Goal: Information Seeking & Learning: Find contact information

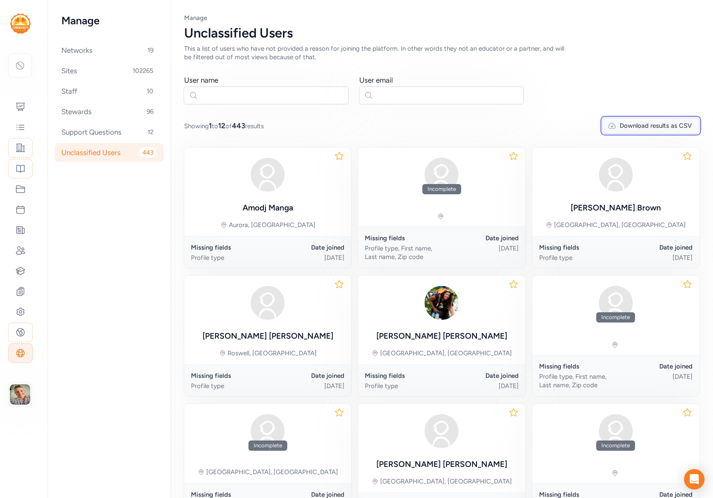
click at [664, 126] on span "Download results as CSV" at bounding box center [656, 125] width 72 height 9
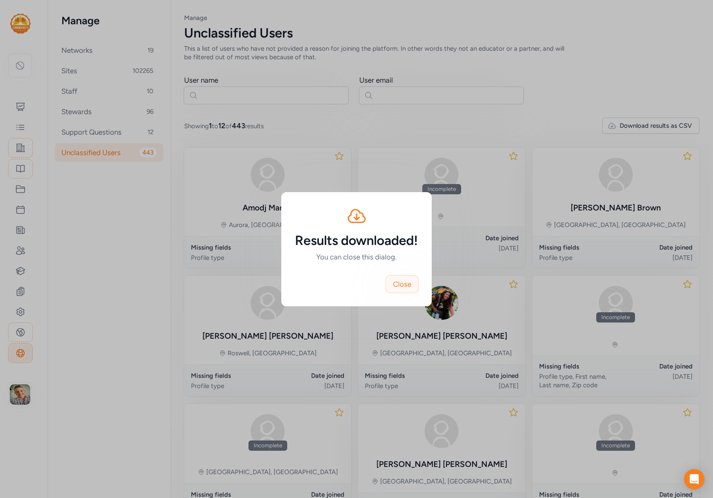
click at [408, 288] on span "Close" at bounding box center [402, 284] width 18 height 10
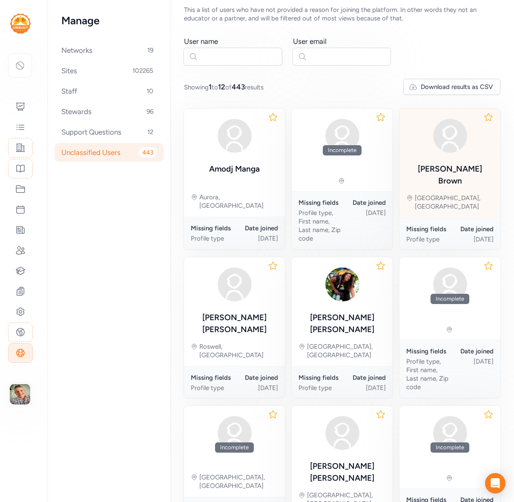
scroll to position [234, 0]
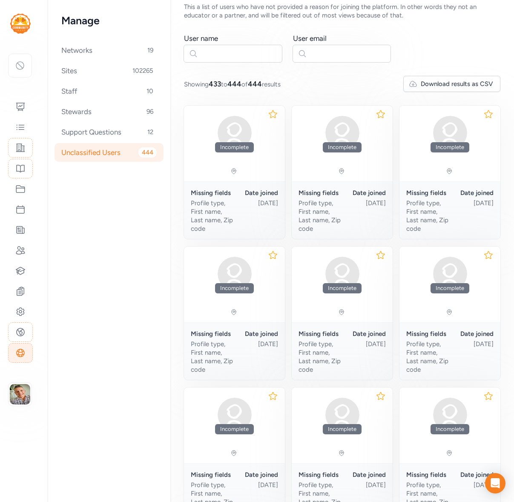
scroll to position [247, 0]
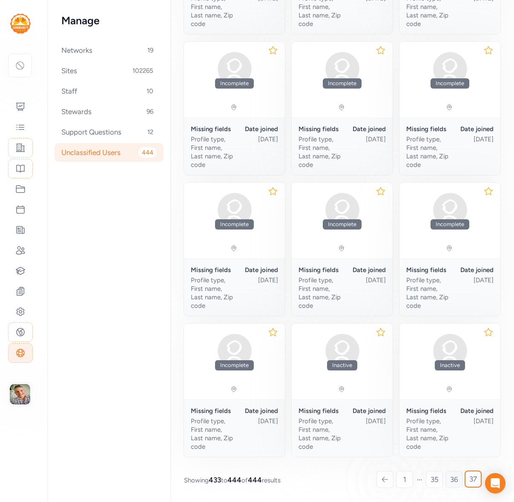
click at [457, 482] on span "36" at bounding box center [454, 480] width 8 height 10
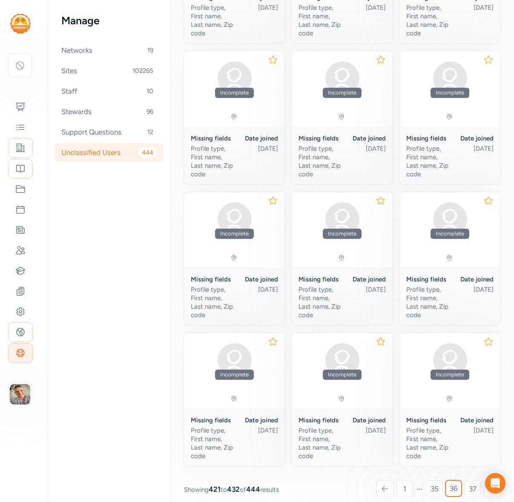
scroll to position [247, 0]
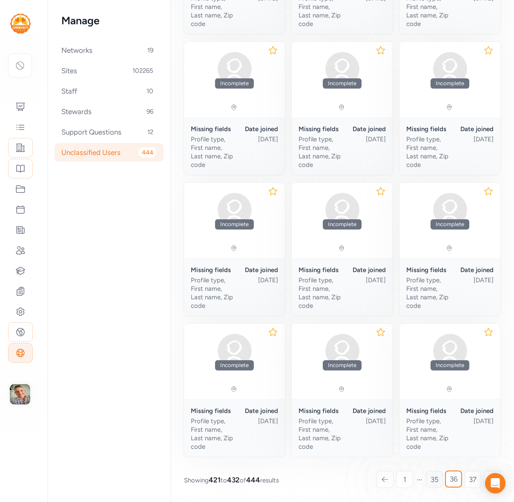
click at [432, 481] on span "35" at bounding box center [435, 480] width 8 height 10
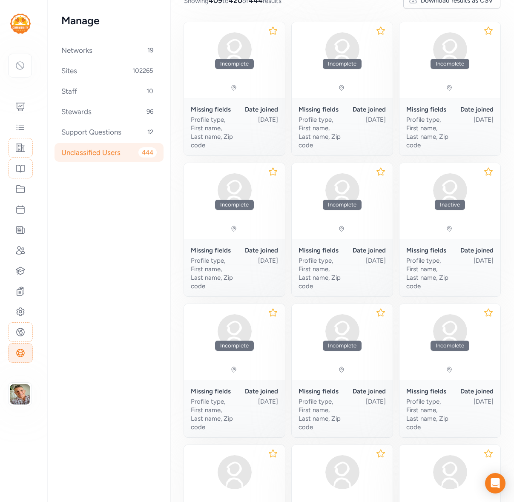
scroll to position [247, 0]
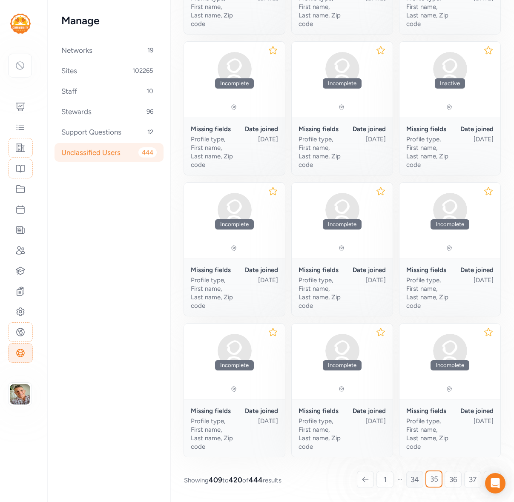
click at [413, 479] on span "34" at bounding box center [415, 480] width 9 height 10
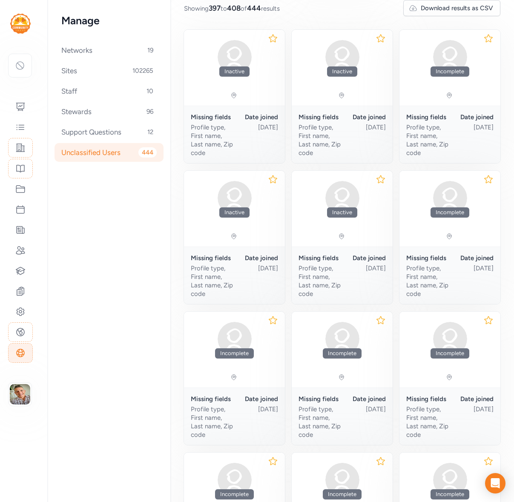
scroll to position [247, 0]
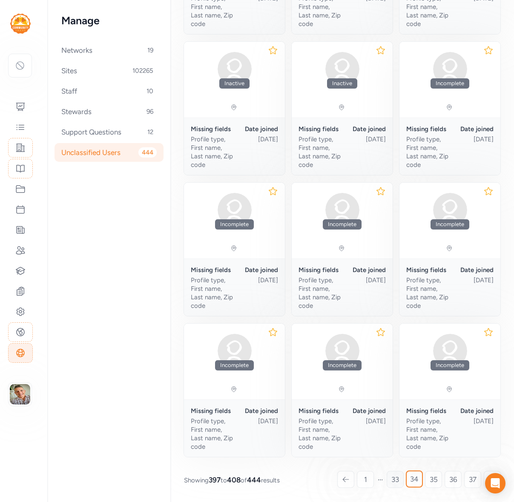
click at [395, 482] on span "33" at bounding box center [396, 480] width 8 height 10
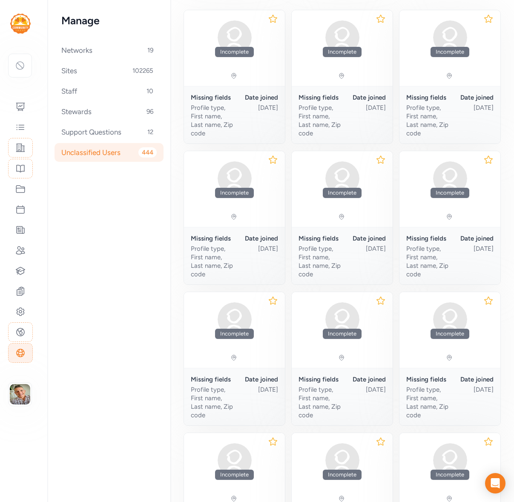
scroll to position [247, 0]
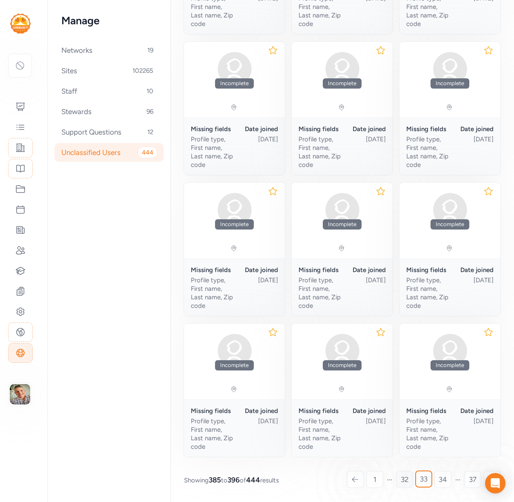
click at [410, 482] on link "32" at bounding box center [404, 479] width 17 height 17
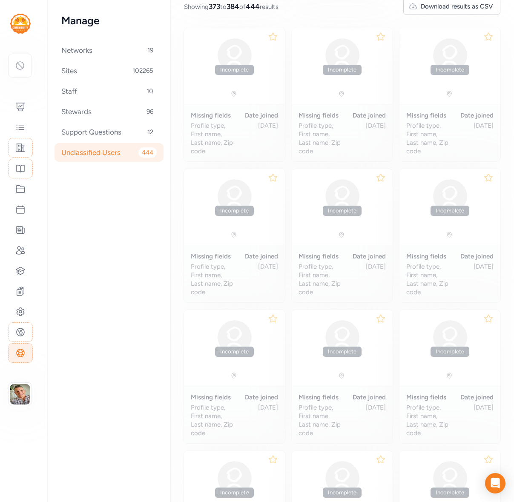
scroll to position [118, 0]
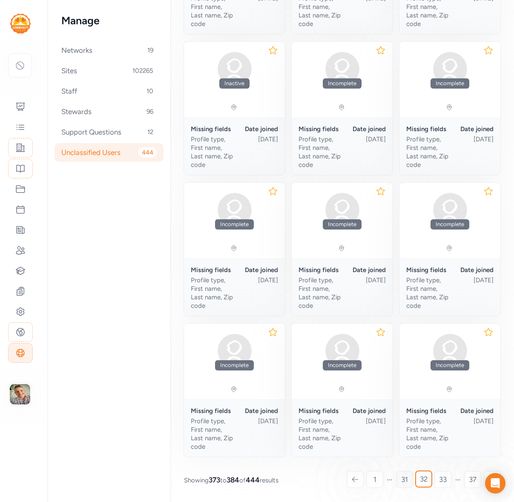
click at [406, 483] on span "31" at bounding box center [404, 480] width 7 height 10
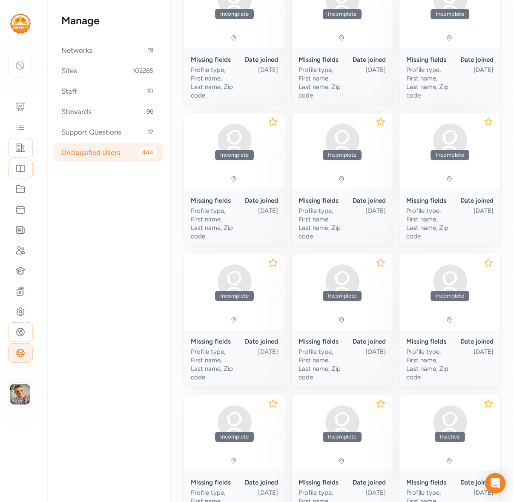
scroll to position [247, 0]
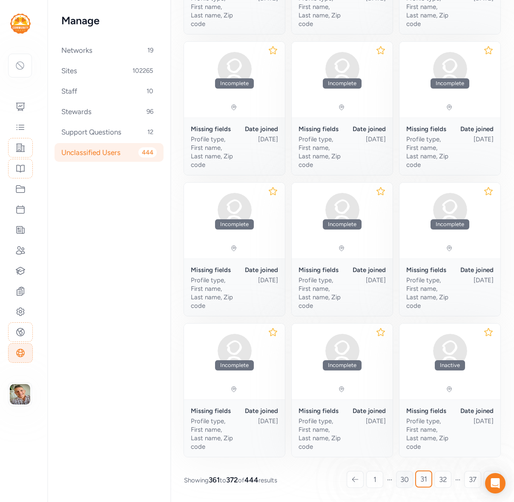
click at [404, 479] on span "30" at bounding box center [405, 480] width 9 height 10
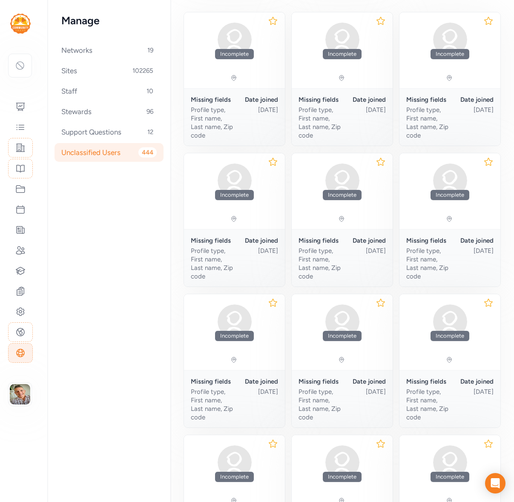
scroll to position [247, 0]
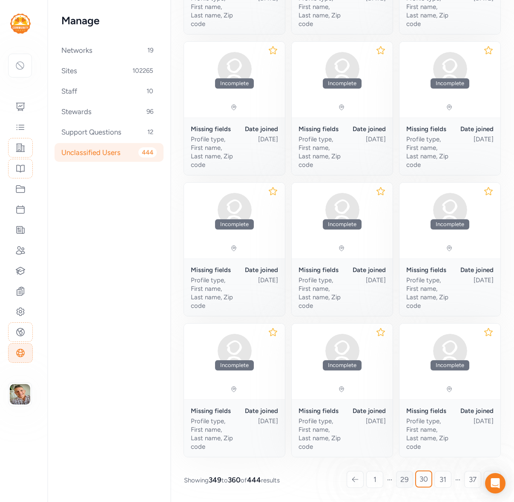
click at [404, 483] on span "29" at bounding box center [405, 480] width 9 height 10
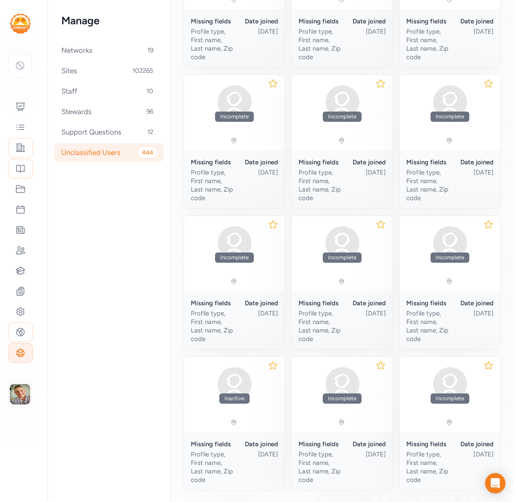
scroll to position [247, 0]
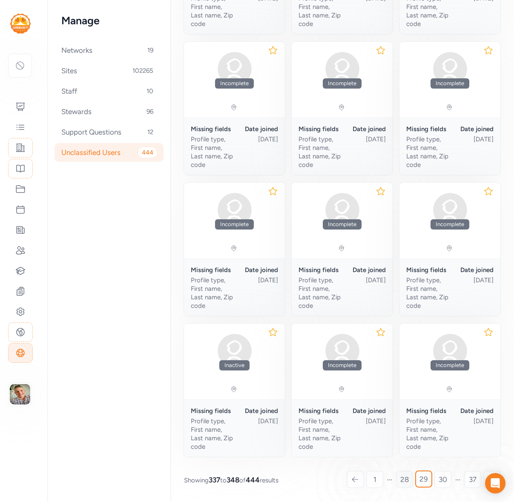
click at [405, 480] on span "28" at bounding box center [405, 480] width 9 height 10
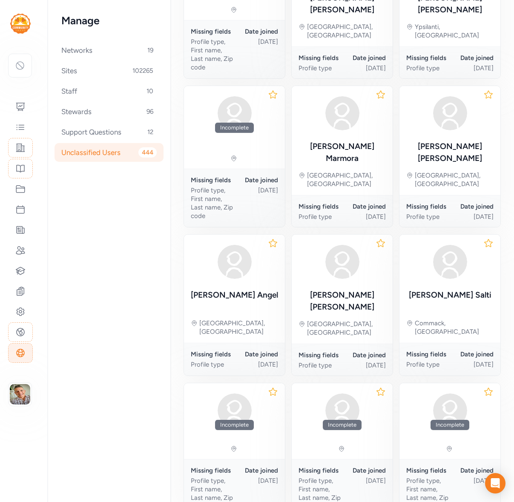
scroll to position [234, 0]
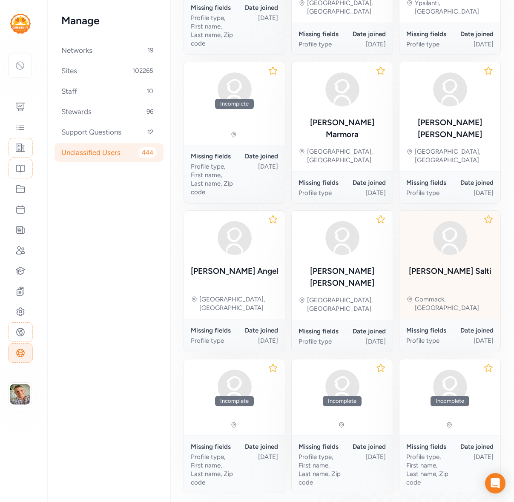
click at [456, 295] on div "Commack, [GEOGRAPHIC_DATA]" at bounding box center [454, 303] width 79 height 17
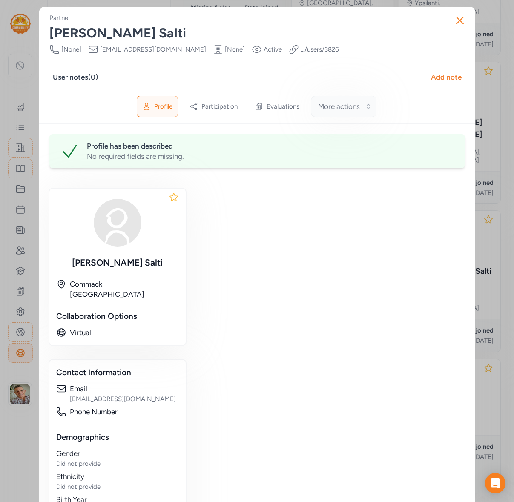
click at [356, 108] on span "More actions" at bounding box center [339, 106] width 42 height 10
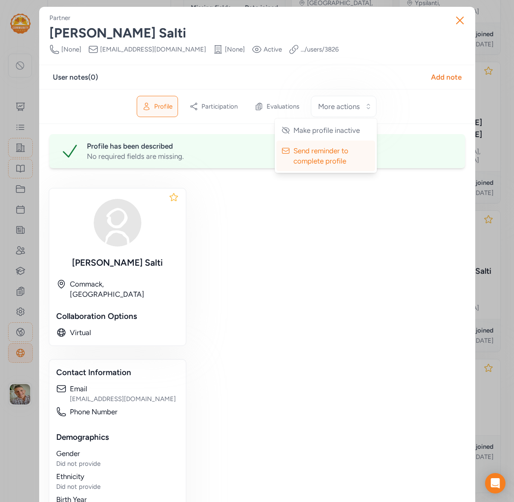
click at [363, 52] on div "Phone Number [None] Email [EMAIL_ADDRESS][DOMAIN_NAME] Organization [None] Visi…" at bounding box center [257, 49] width 416 height 10
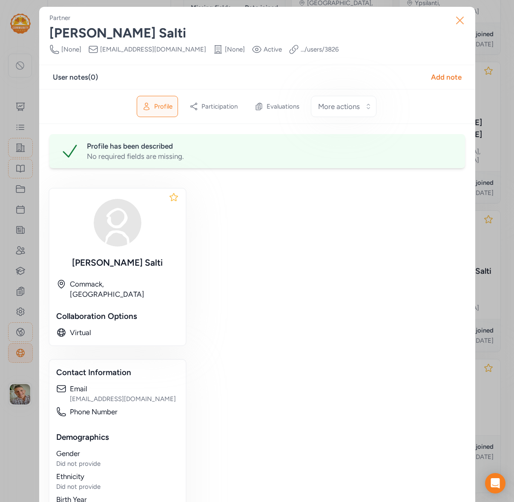
click at [459, 20] on icon "button" at bounding box center [460, 20] width 7 height 7
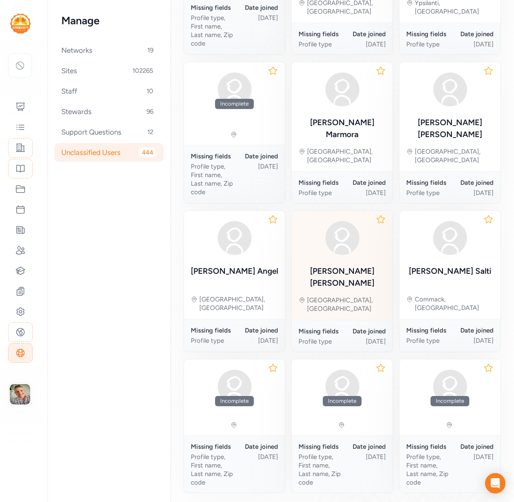
click at [365, 266] on div "[PERSON_NAME]" at bounding box center [342, 278] width 87 height 24
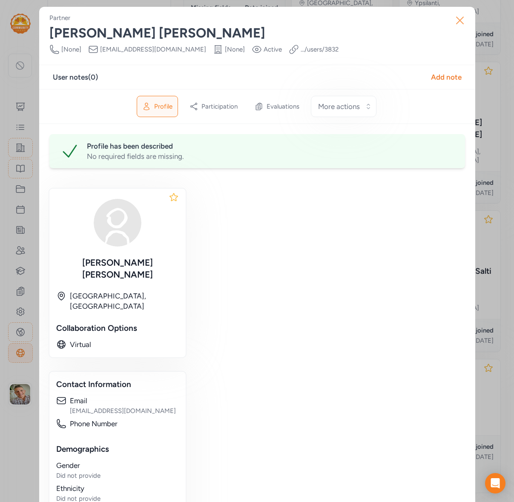
click at [461, 19] on icon "button" at bounding box center [460, 20] width 7 height 7
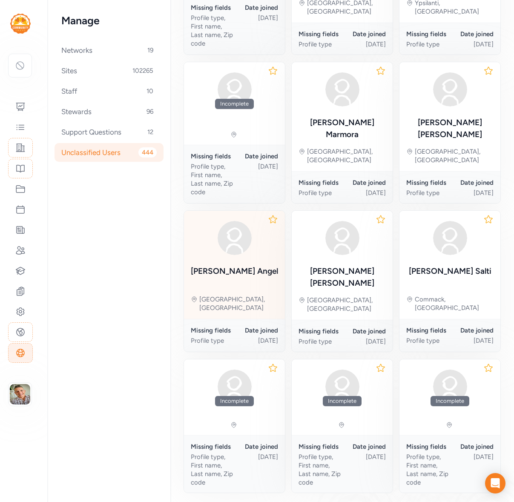
click at [241, 266] on div "[PERSON_NAME]" at bounding box center [234, 272] width 87 height 12
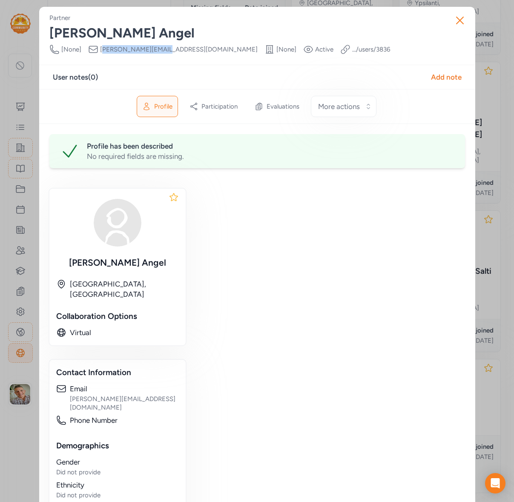
drag, startPoint x: 162, startPoint y: 50, endPoint x: 102, endPoint y: 48, distance: 59.7
click at [102, 48] on div "Phone Number [None] Email [PERSON_NAME][EMAIL_ADDRESS][DOMAIN_NAME] Organizatio…" at bounding box center [219, 49] width 341 height 10
copy span "[PERSON_NAME][EMAIL_ADDRESS][DOMAIN_NAME]"
click at [461, 17] on icon "button" at bounding box center [460, 21] width 14 height 14
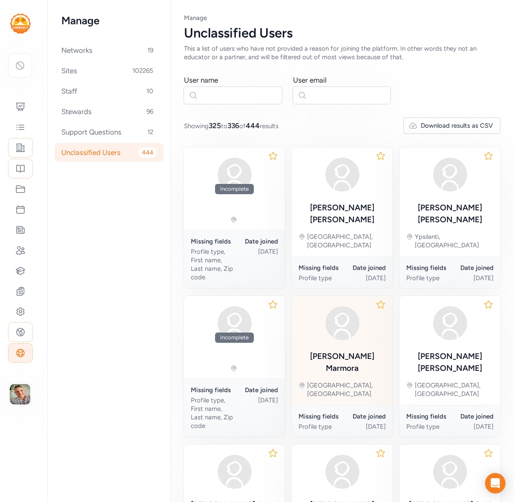
scroll to position [234, 0]
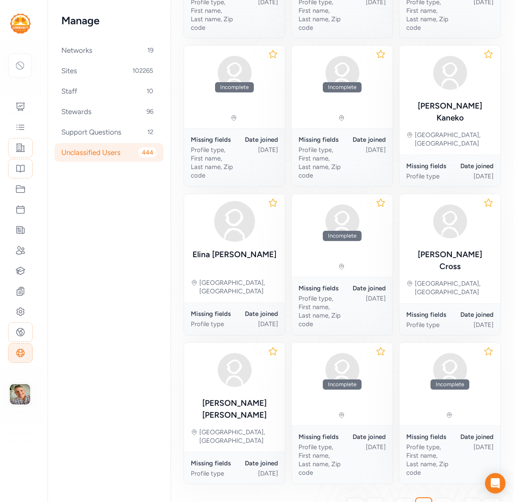
scroll to position [247, 0]
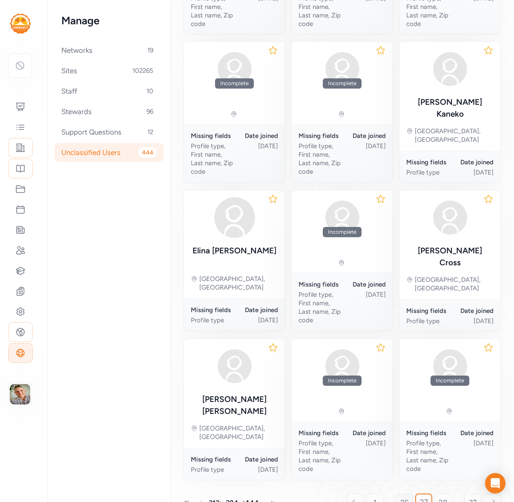
click at [403, 498] on span "26" at bounding box center [405, 503] width 9 height 10
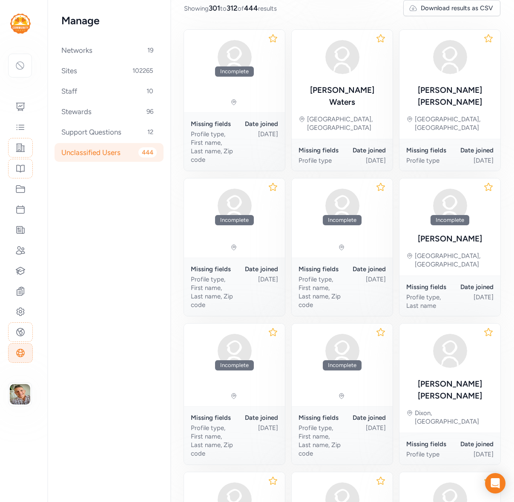
scroll to position [247, 0]
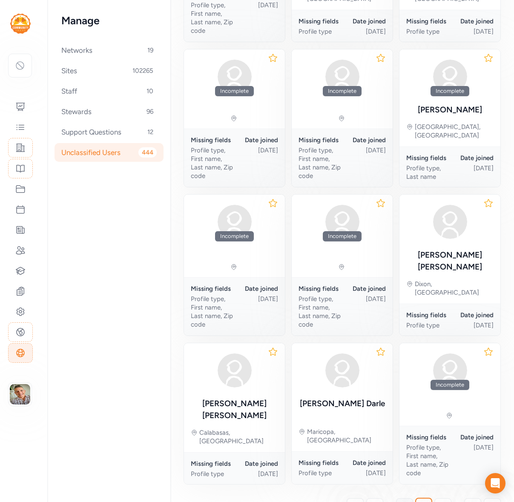
click at [404, 498] on span "25" at bounding box center [405, 507] width 9 height 10
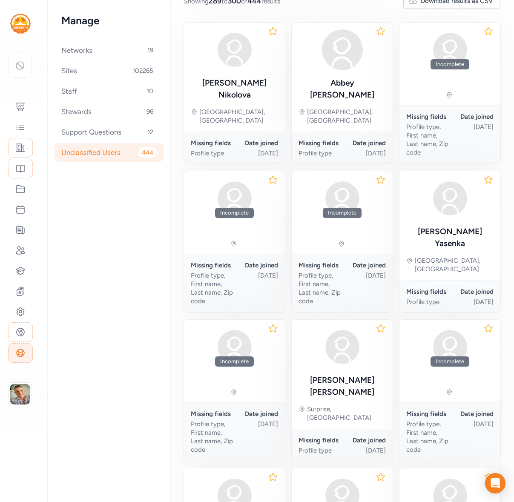
scroll to position [247, 0]
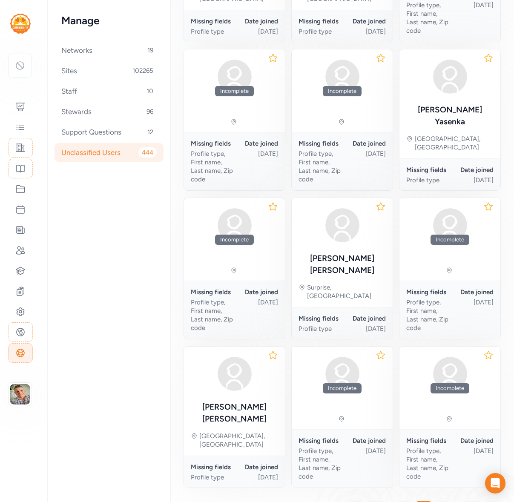
click at [406, 498] on span "24" at bounding box center [405, 510] width 9 height 10
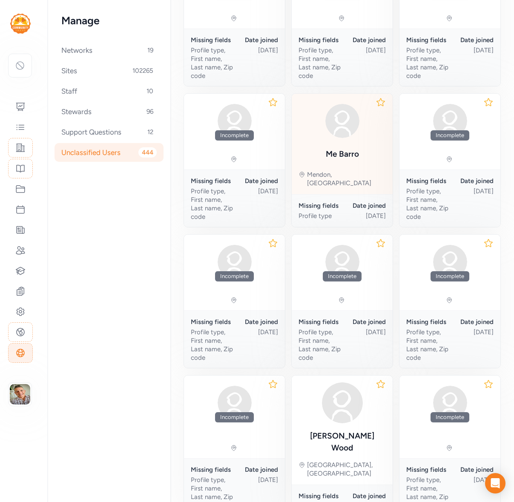
scroll to position [247, 0]
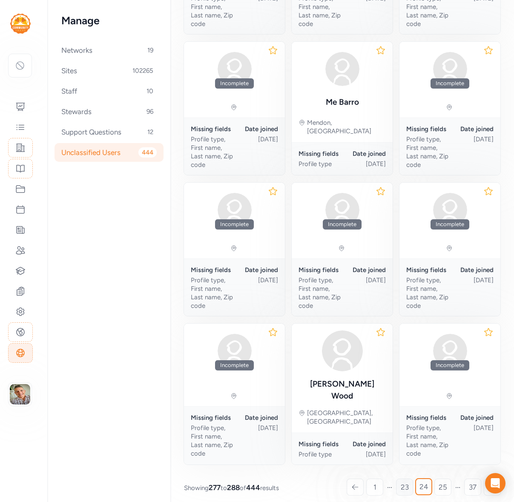
click at [401, 482] on span "23" at bounding box center [405, 487] width 8 height 10
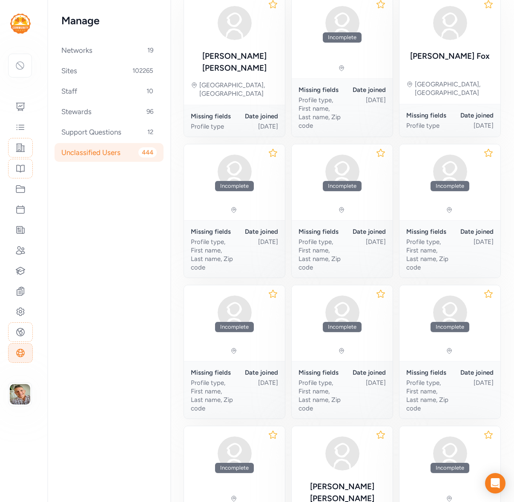
scroll to position [247, 0]
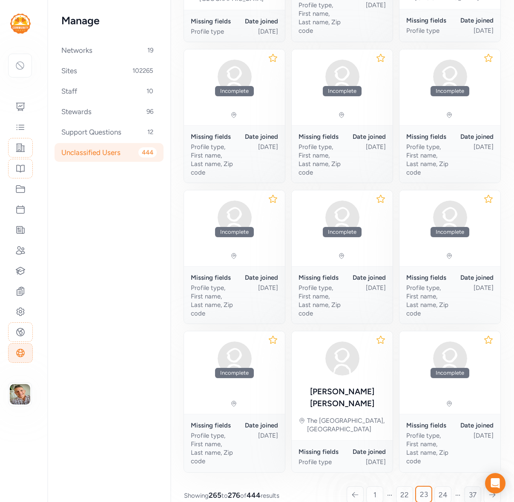
click at [471, 490] on span "37" at bounding box center [473, 495] width 8 height 10
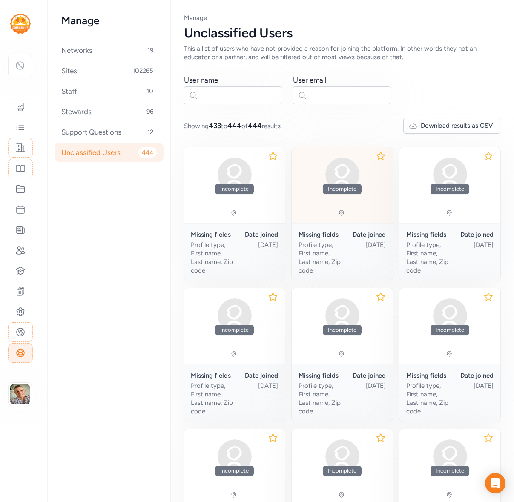
click at [338, 219] on div "Incomplete" at bounding box center [342, 185] width 101 height 76
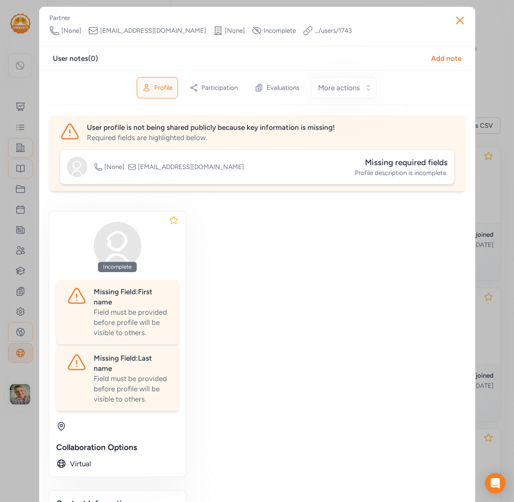
click at [235, 129] on div "User profile is not being shared publicly because key information is missing!" at bounding box center [271, 127] width 368 height 10
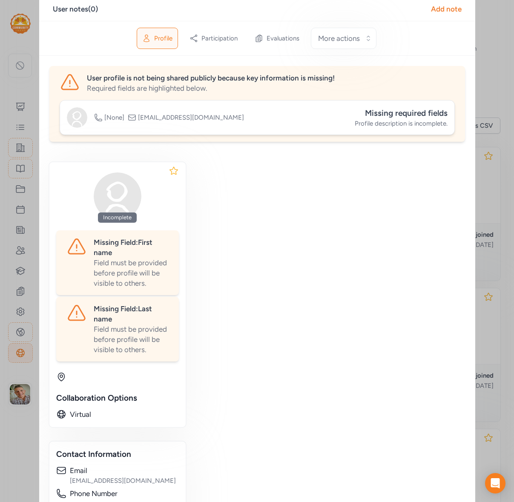
scroll to position [270, 0]
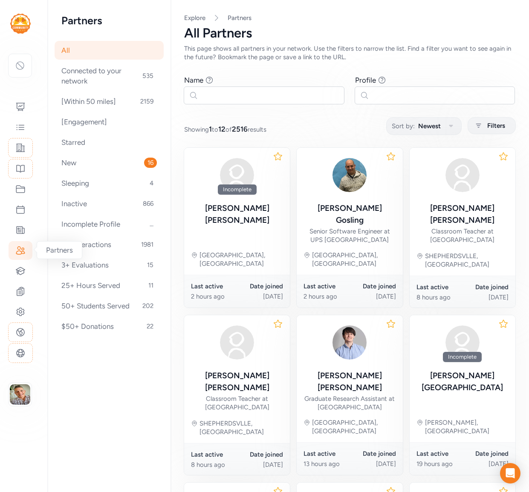
click at [21, 247] on icon at bounding box center [20, 250] width 10 height 10
click at [214, 98] on input "text" at bounding box center [264, 96] width 161 height 18
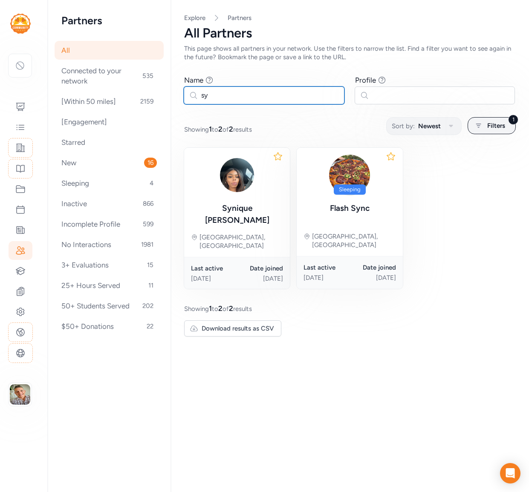
type input "s"
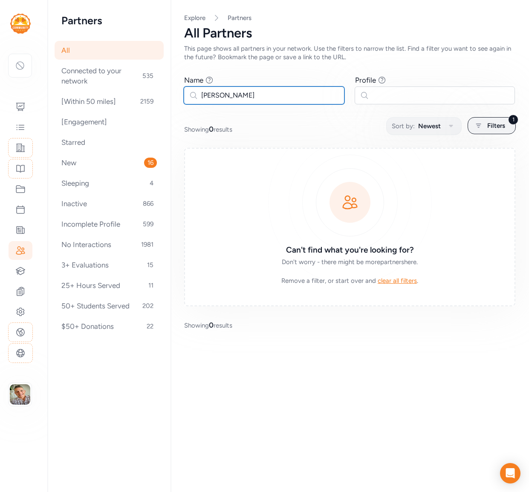
click at [220, 98] on input "anagha" at bounding box center [264, 96] width 161 height 18
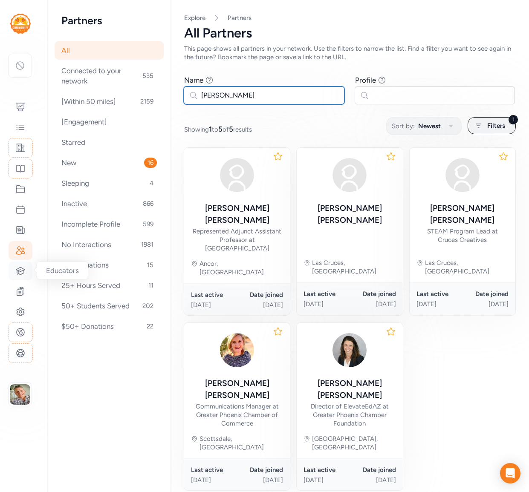
type input "brittany"
click at [17, 271] on icon at bounding box center [20, 271] width 10 height 10
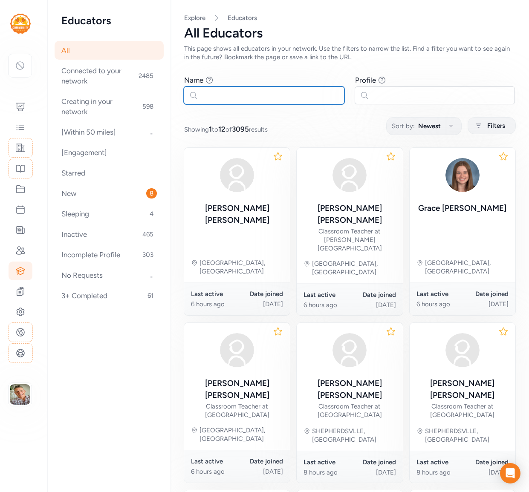
click at [210, 89] on input "text" at bounding box center [264, 96] width 161 height 18
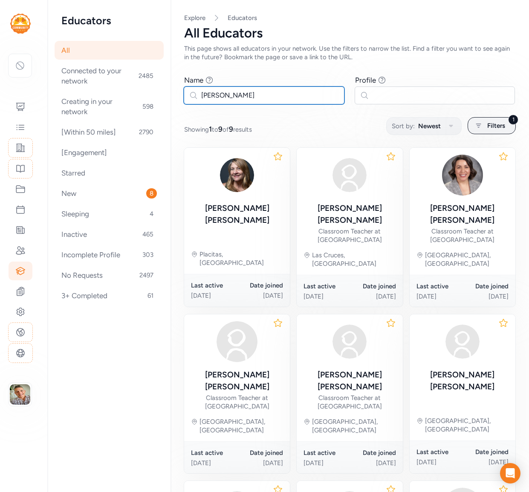
click at [241, 97] on input "cynthia" at bounding box center [264, 96] width 161 height 18
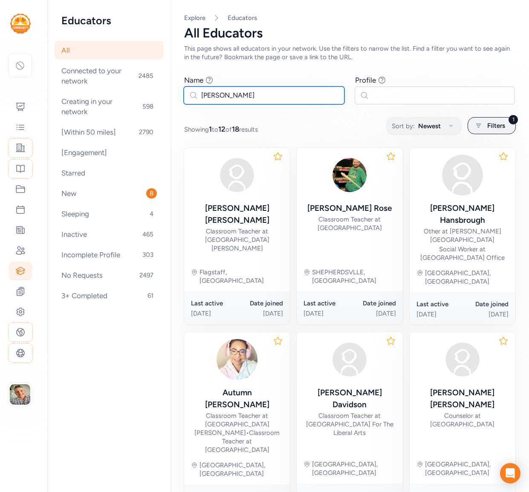
click at [214, 95] on input "[PERSON_NAME]" at bounding box center [264, 96] width 161 height 18
type input "o"
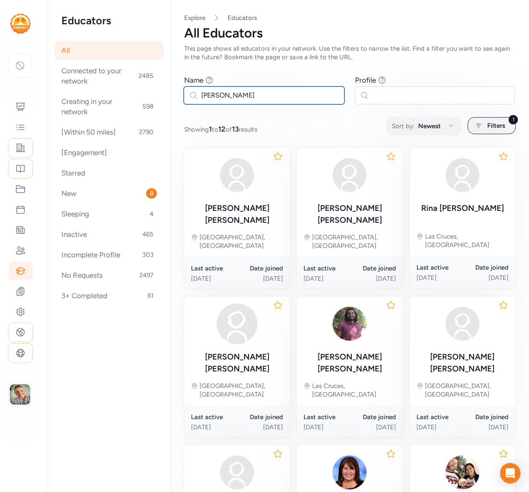
type input "amodj"
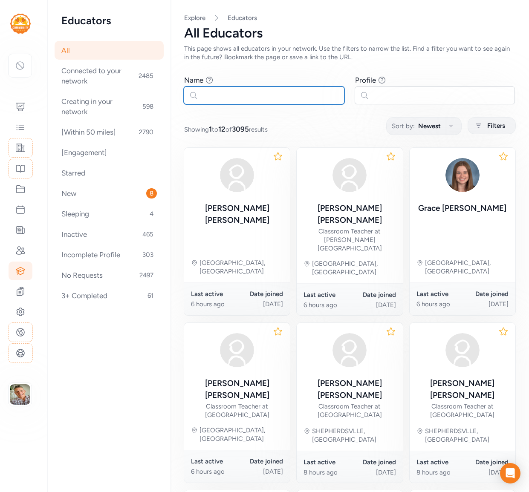
click at [241, 95] on input "text" at bounding box center [264, 96] width 161 height 18
type input "w"
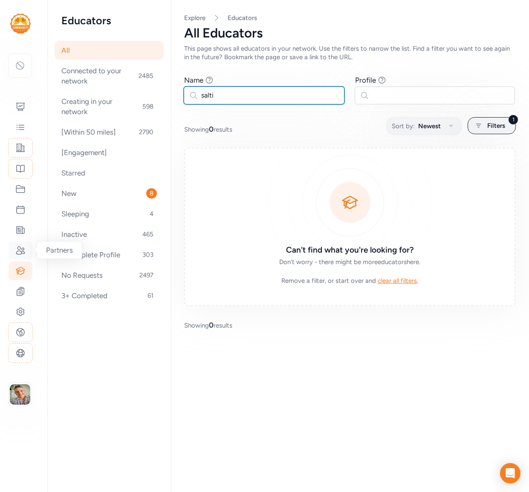
type input "salti"
click at [19, 249] on icon at bounding box center [20, 250] width 10 height 10
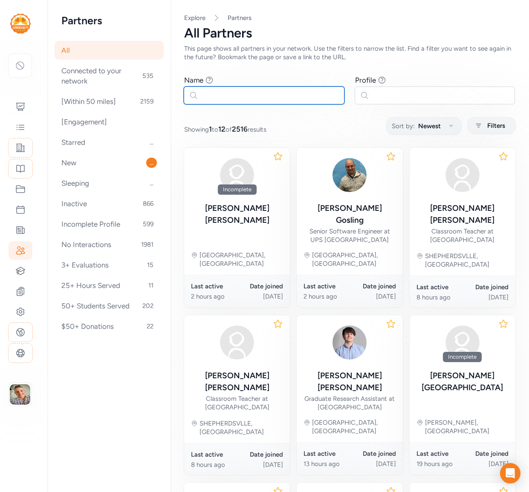
click at [229, 97] on input "text" at bounding box center [264, 96] width 161 height 18
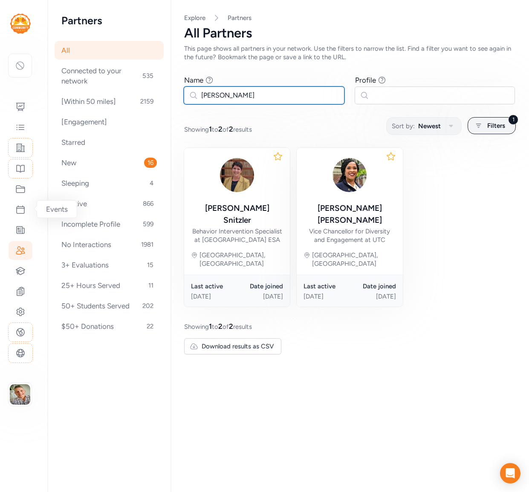
click at [237, 92] on input "stacy" at bounding box center [264, 96] width 161 height 18
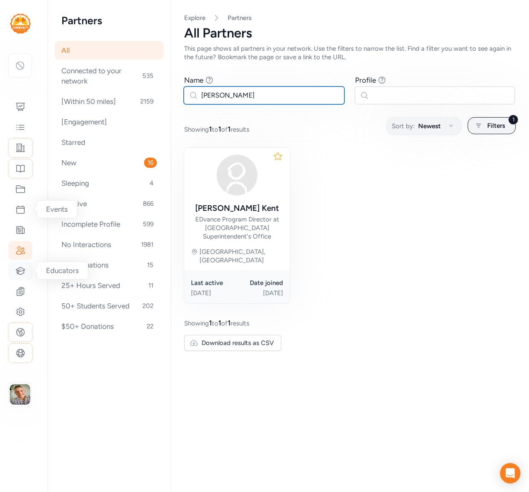
type input "diane"
click at [24, 274] on icon at bounding box center [20, 271] width 10 height 10
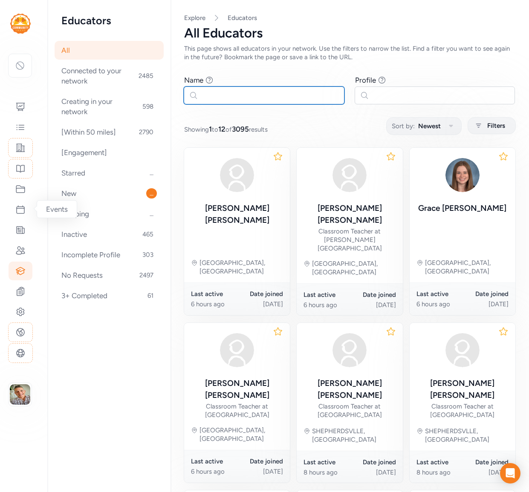
click at [228, 98] on input "text" at bounding box center [264, 96] width 161 height 18
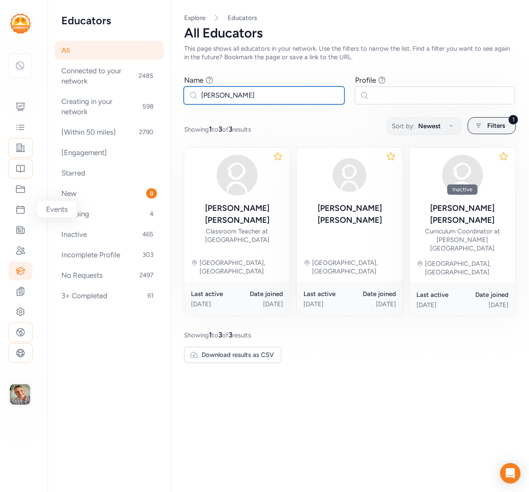
type input "diane"
